Goal: Information Seeking & Learning: Learn about a topic

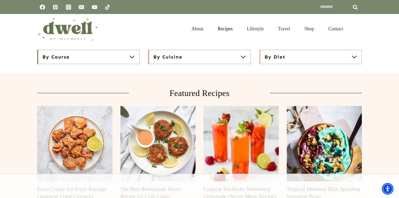
click at [11, 129] on div "Featured Recipes Extra Crispy Air Fryer Karaage (Japanese Fried Chicken) The Be…" at bounding box center [199, 145] width 399 height 142
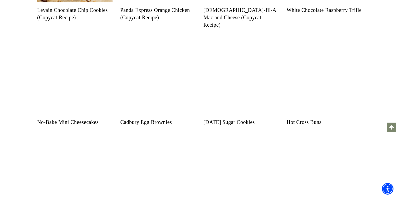
scroll to position [327, 0]
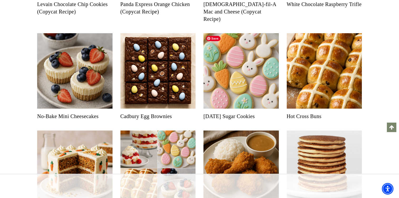
click at [235, 103] on img "Read More Easter Sugar Cookies" at bounding box center [241, 70] width 75 height 75
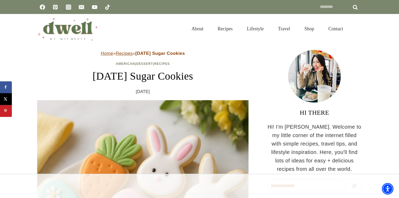
click at [236, 84] on header "Home » Recipes » Easter Sugar Cookies American | Dessert | Recipes Easter Sugar…" at bounding box center [142, 72] width 211 height 45
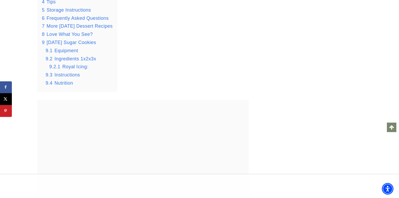
scroll to position [812, 0]
